Goal: Task Accomplishment & Management: Manage account settings

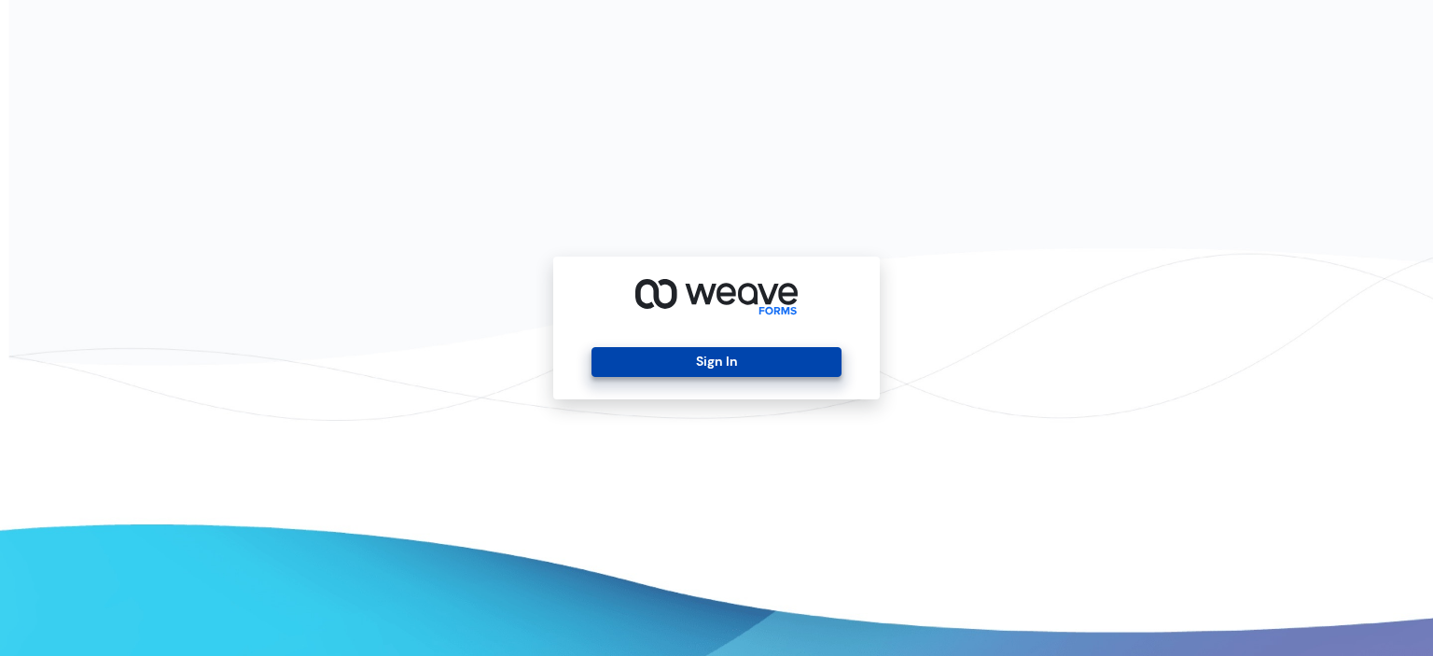
click at [729, 364] on button "Sign In" at bounding box center [716, 362] width 249 height 30
